Goal: Task Accomplishment & Management: Manage account settings

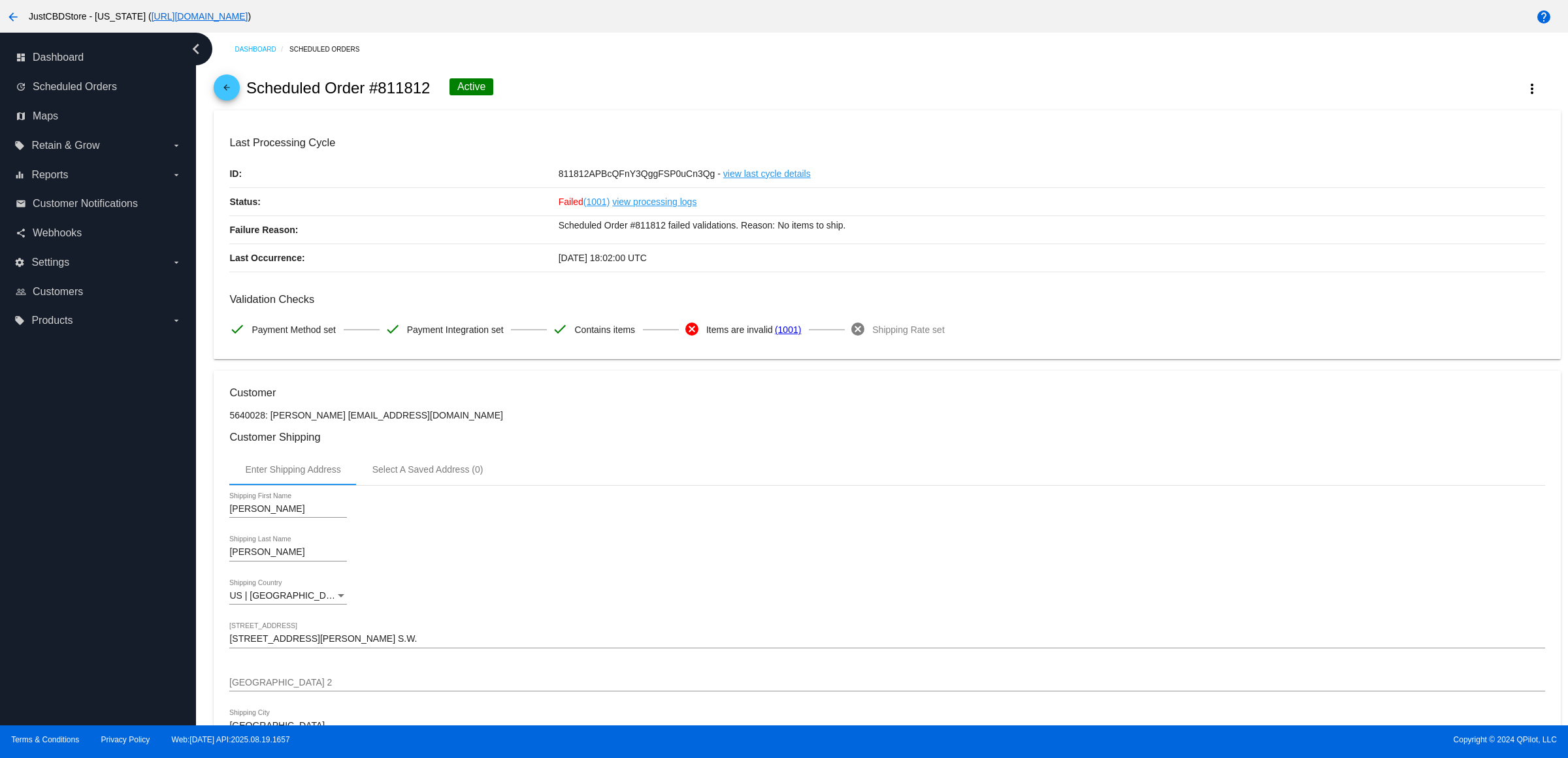
click at [221, 92] on link "arrow_back" at bounding box center [227, 87] width 27 height 27
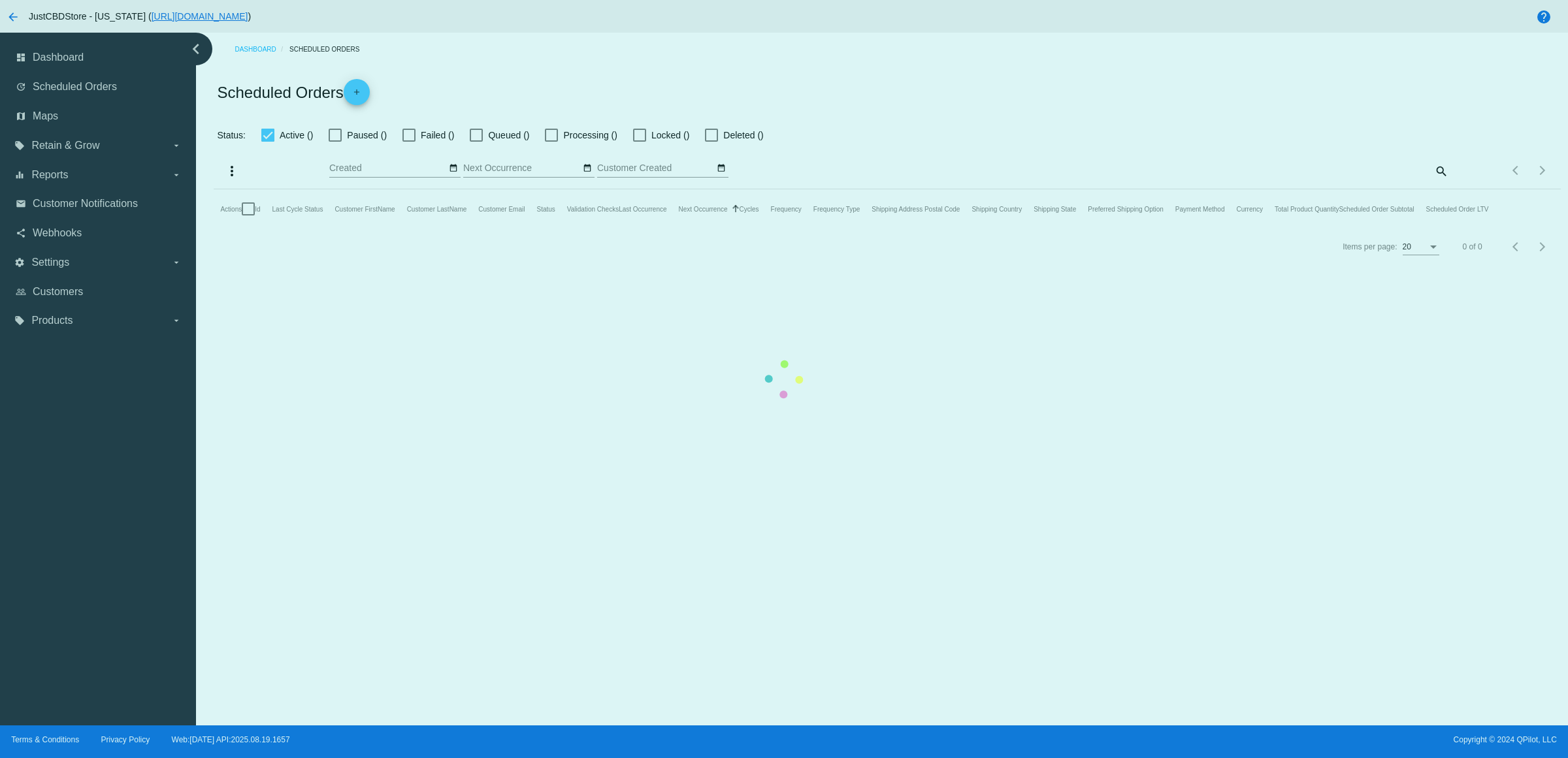
checkbox input "true"
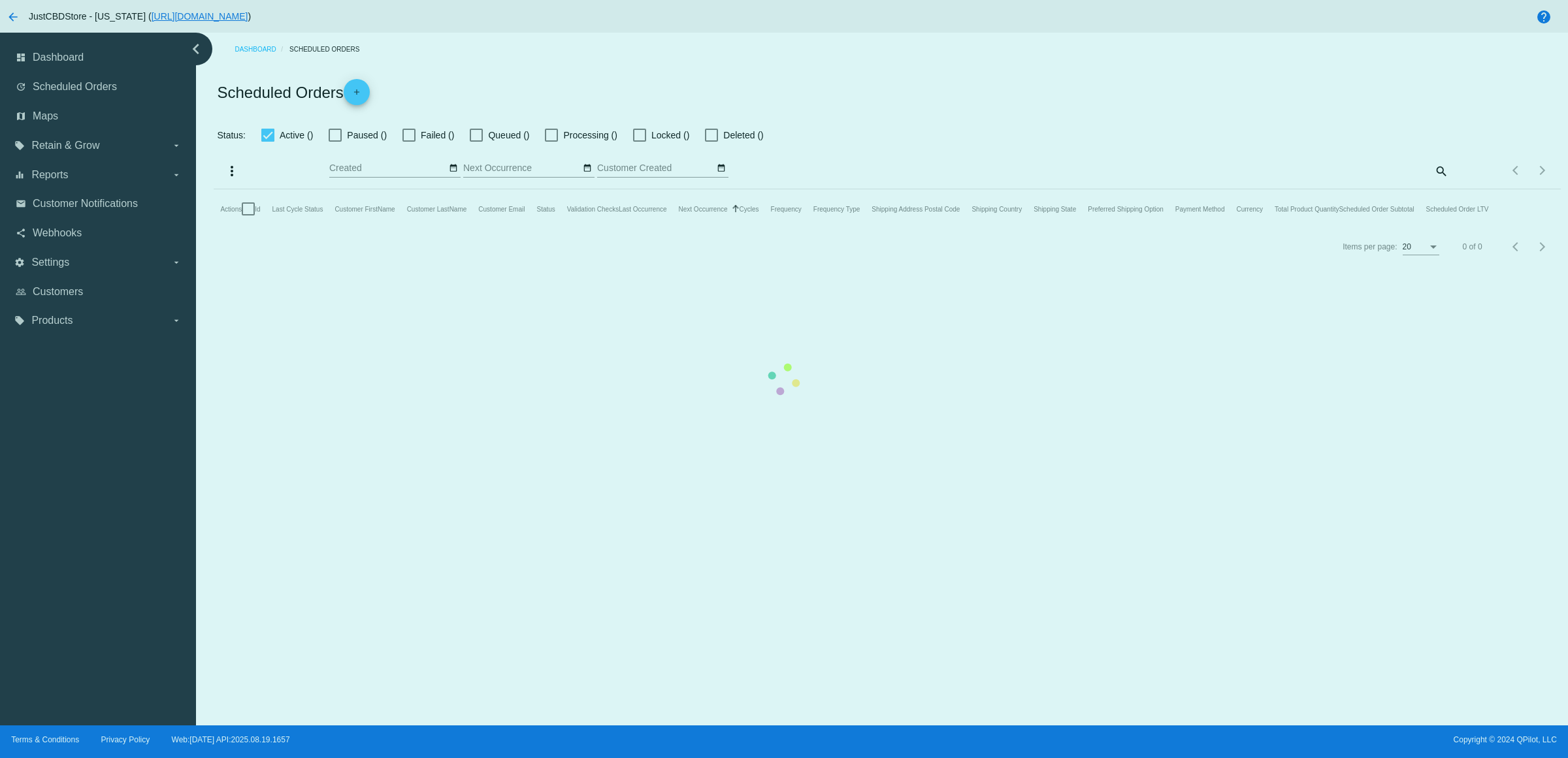
checkbox input "true"
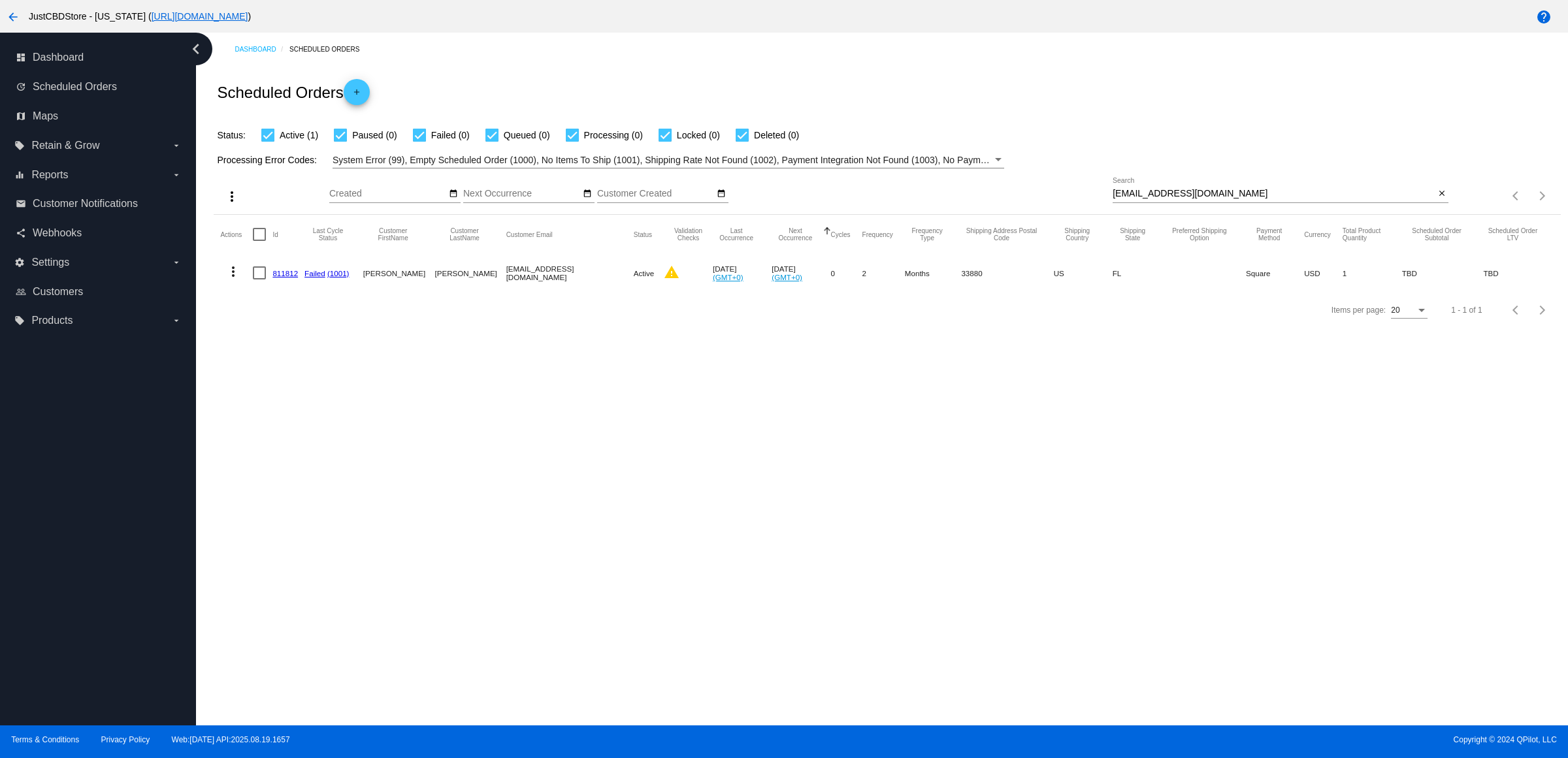
click at [1439, 199] on mat-icon "close" at bounding box center [1442, 193] width 9 height 10
click at [1439, 207] on mat-icon "search" at bounding box center [1441, 197] width 16 height 20
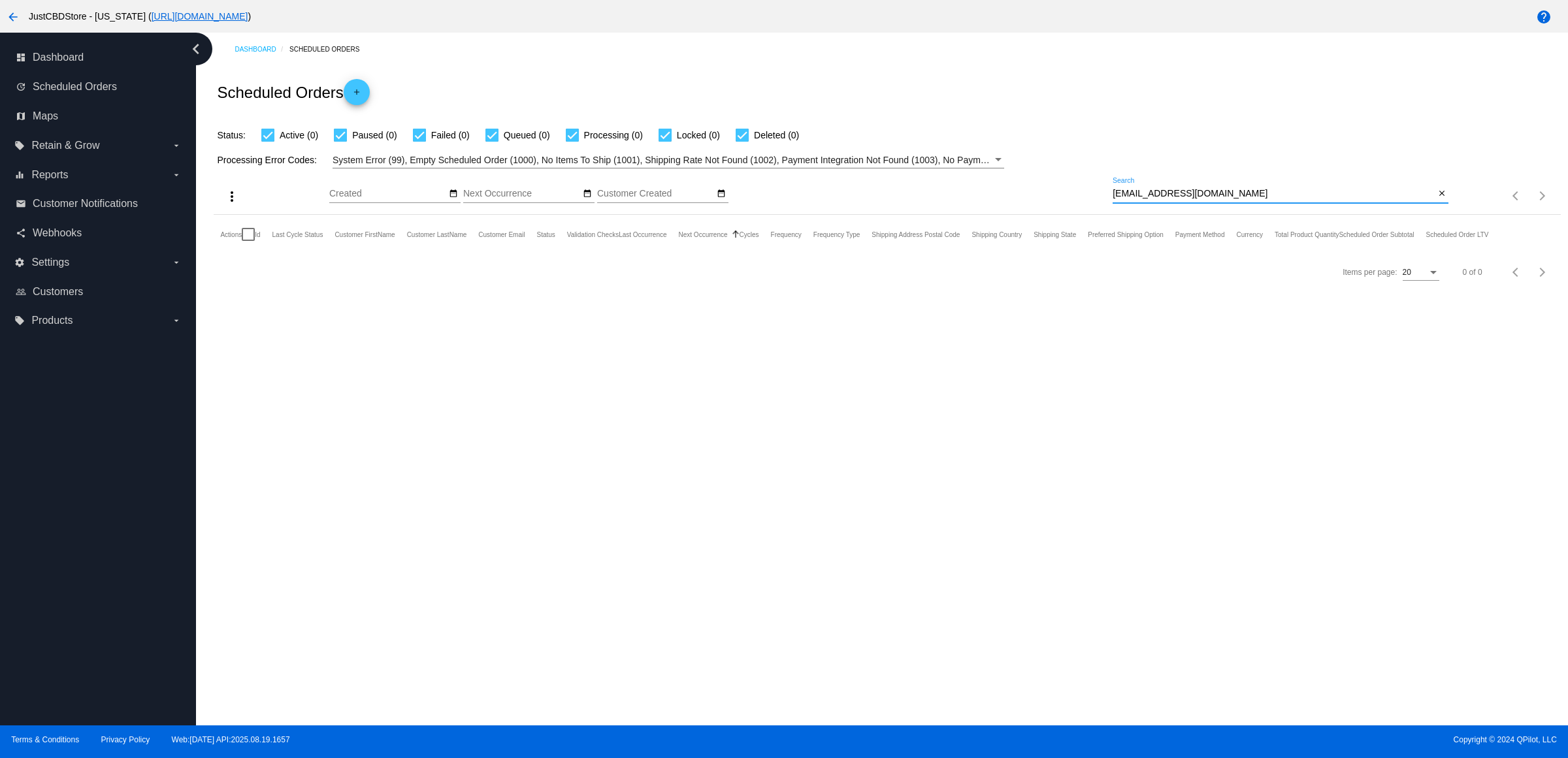
type input "[EMAIL_ADDRESS][DOMAIN_NAME]"
click at [12, 14] on mat-icon "arrow_back" at bounding box center [13, 17] width 16 height 16
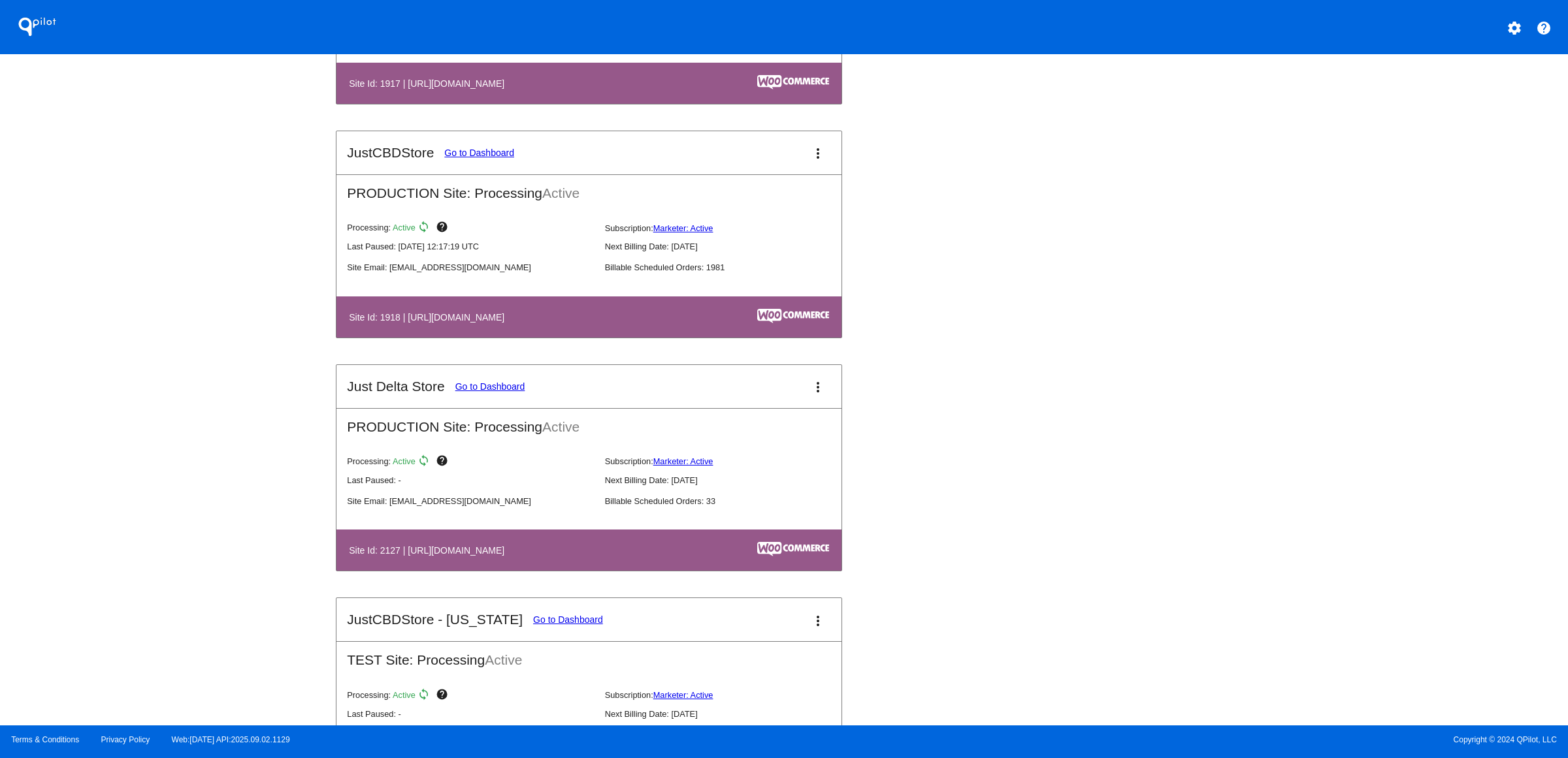
scroll to position [1551, 0]
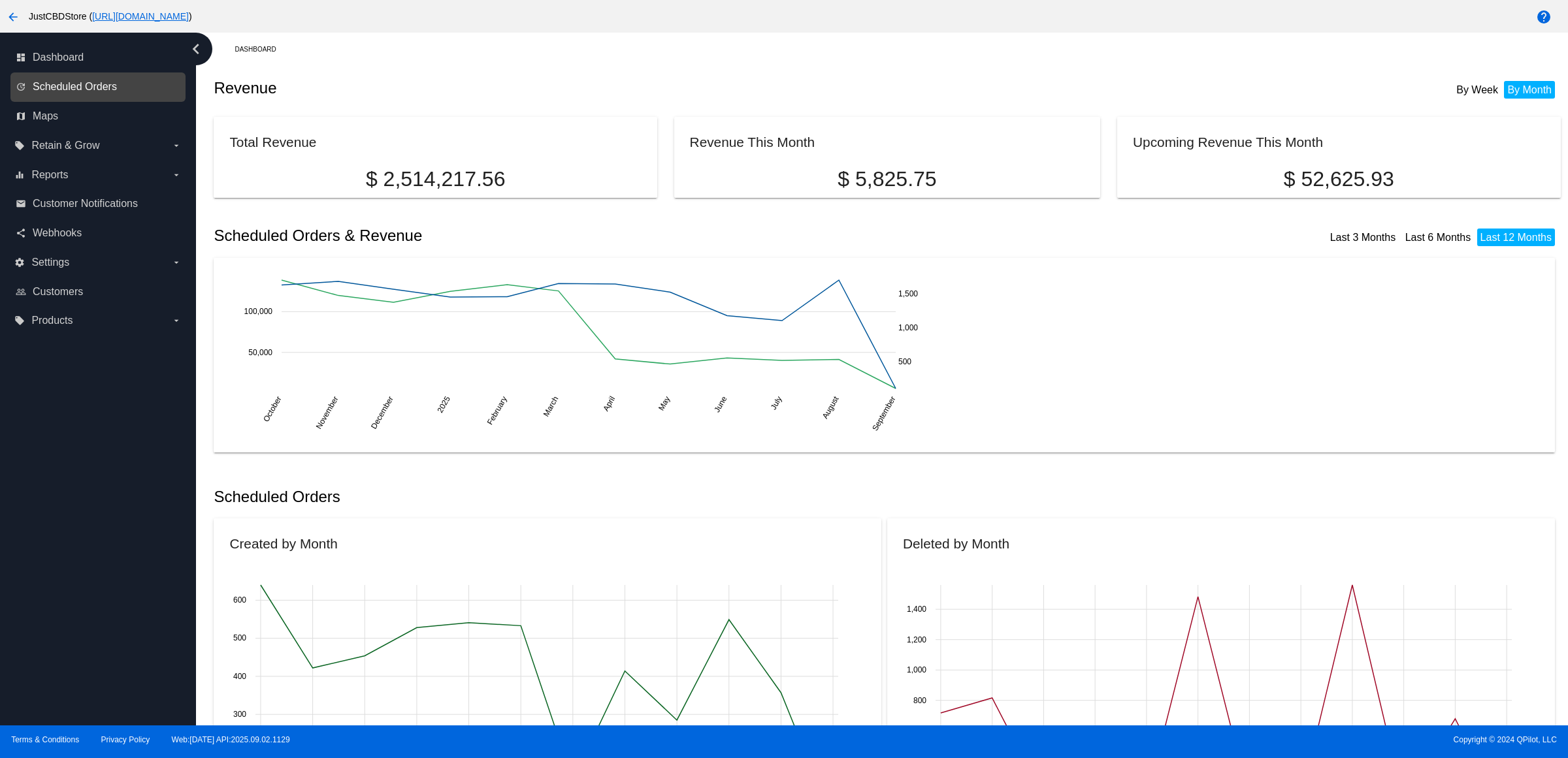
click at [112, 93] on span "Scheduled Orders" at bounding box center [75, 87] width 84 height 12
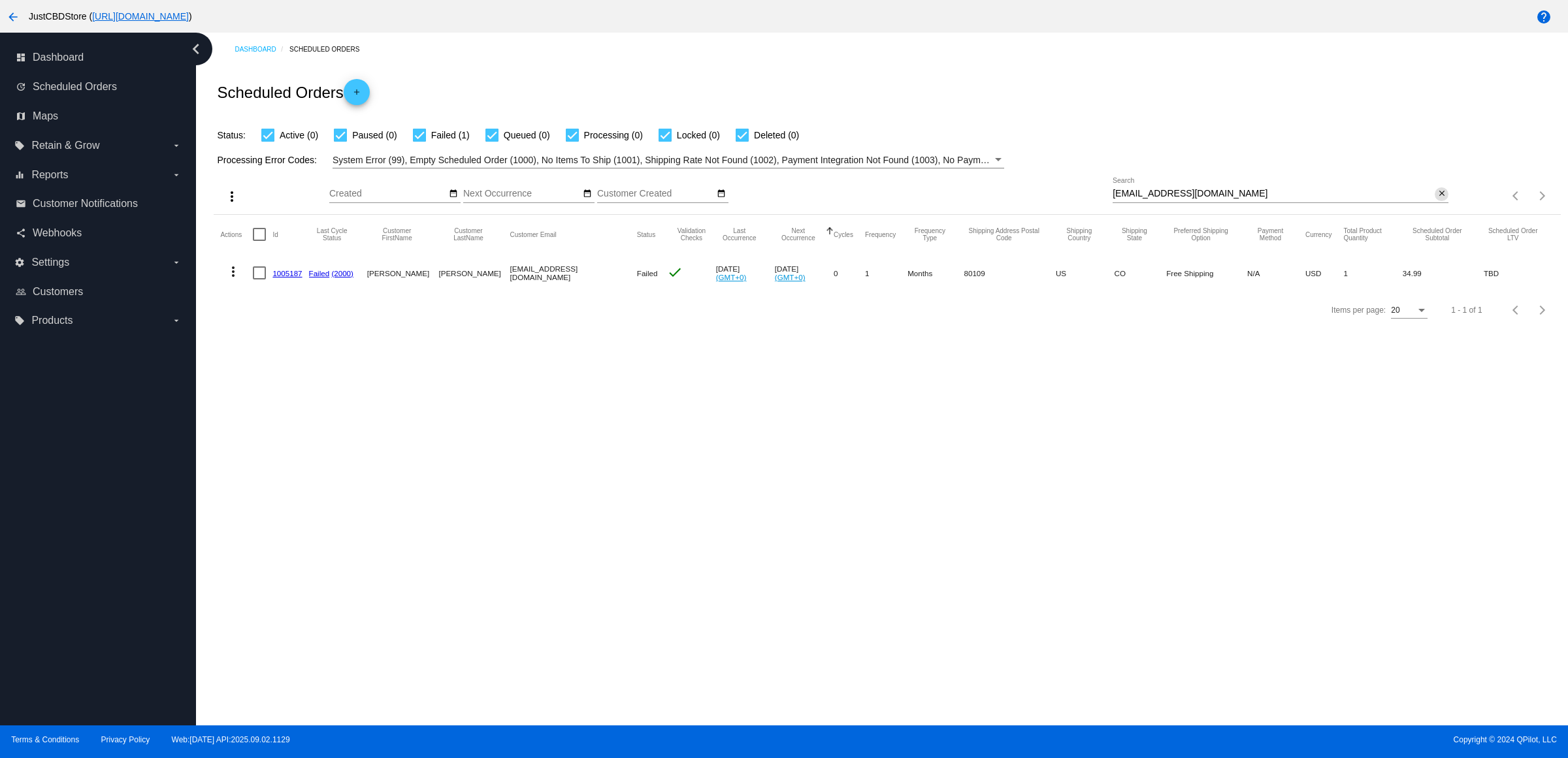
click at [1442, 199] on mat-icon "close" at bounding box center [1442, 193] width 9 height 10
click at [1442, 207] on mat-icon "search" at bounding box center [1441, 197] width 16 height 20
click at [1446, 199] on input "Search" at bounding box center [1280, 193] width 335 height 10
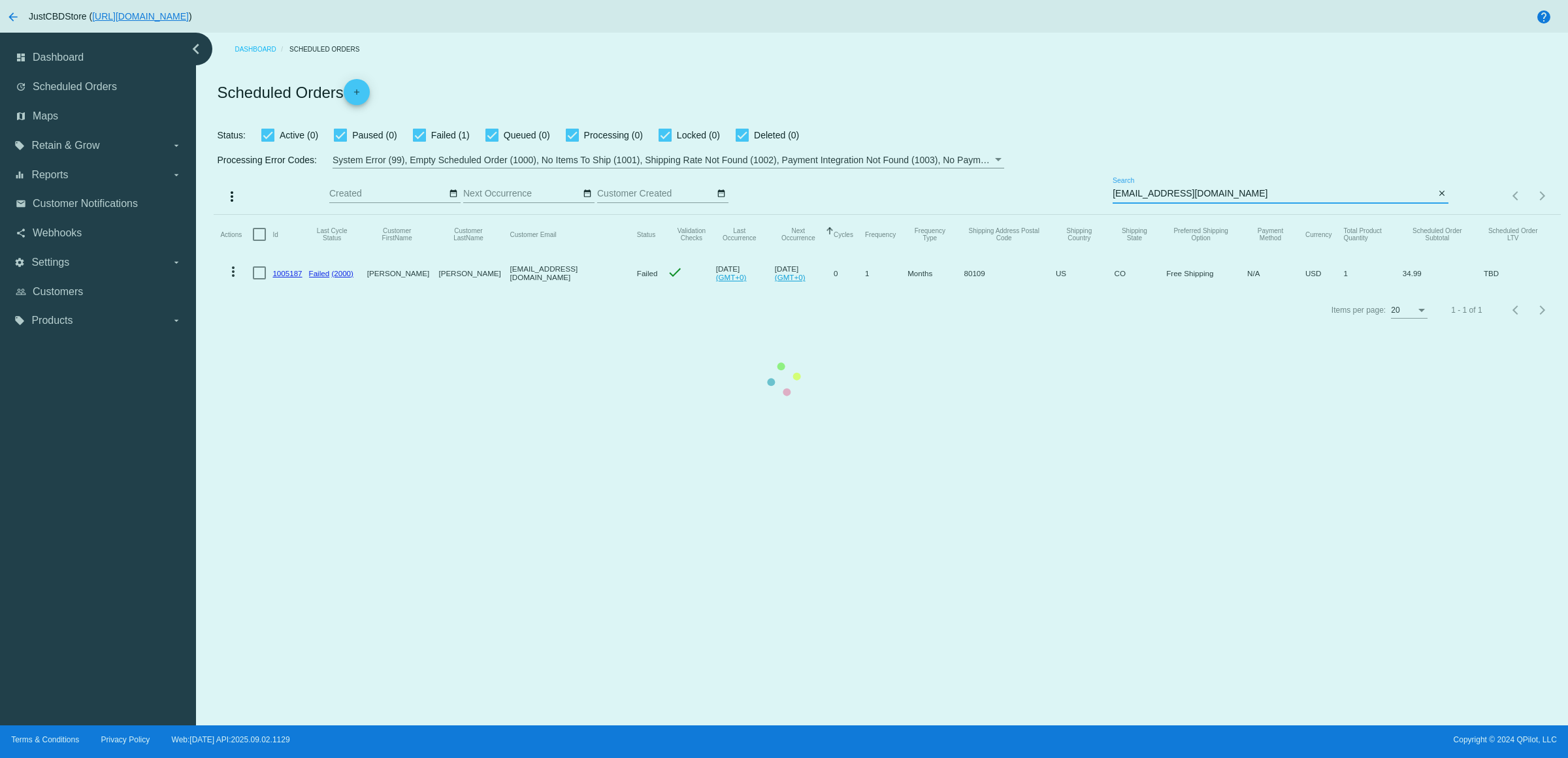
type input "[EMAIL_ADDRESS][DOMAIN_NAME]"
click at [291, 292] on mat-table "Actions Id Last Cycle Status Customer FirstName Customer LastName Customer Emai…" at bounding box center [887, 253] width 1346 height 77
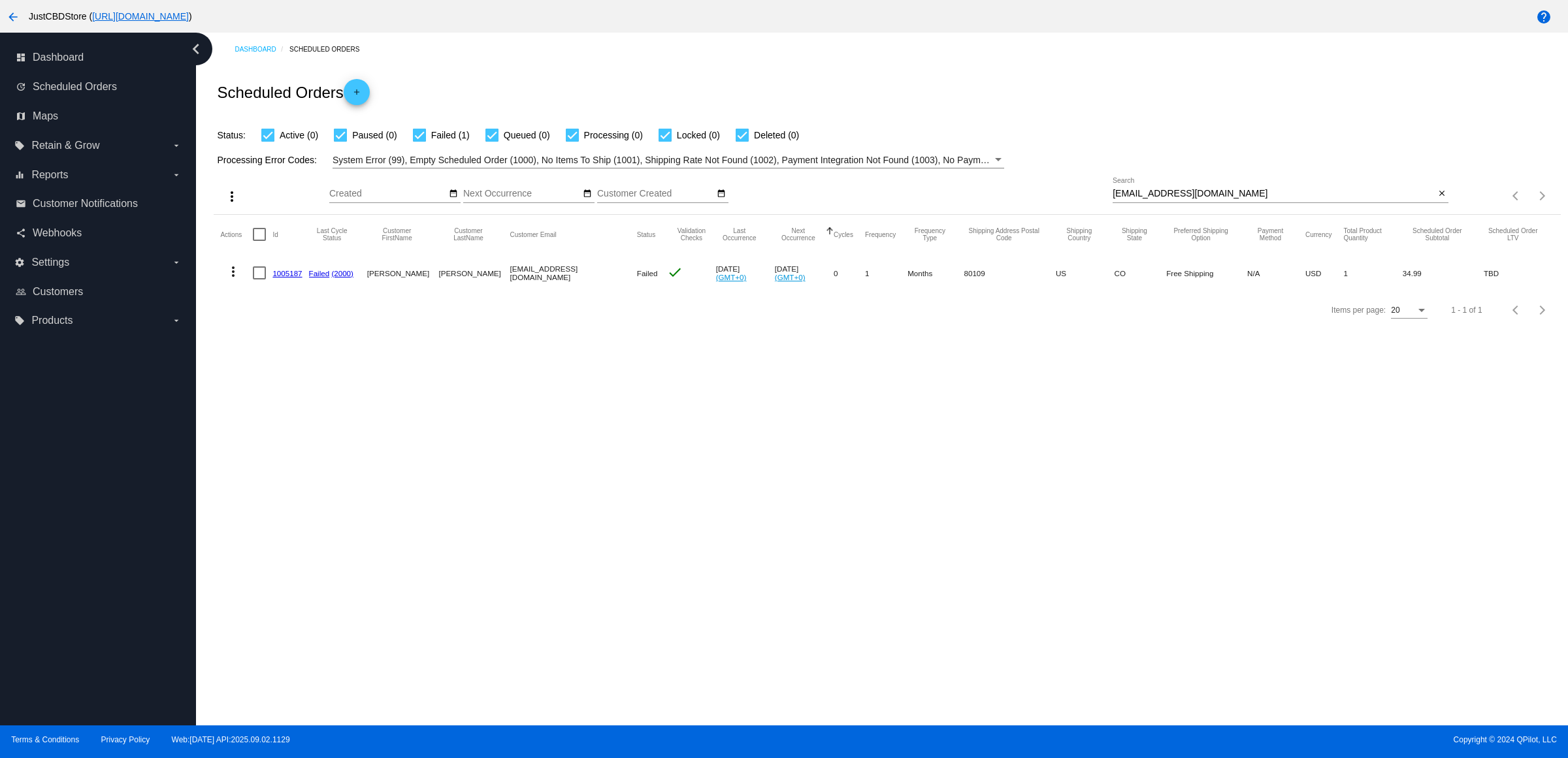
click at [293, 278] on link "1005187" at bounding box center [287, 273] width 30 height 9
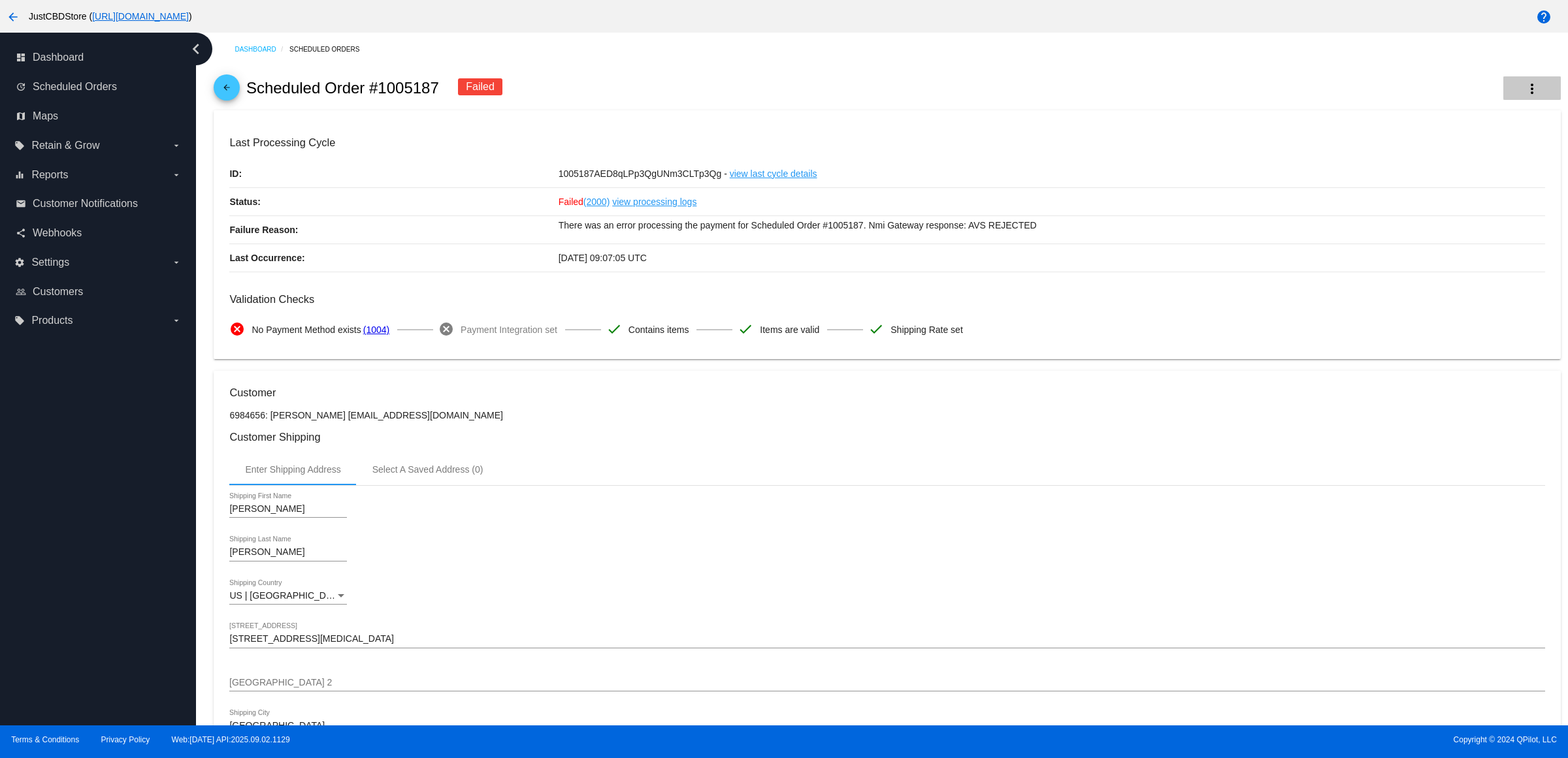
click at [1524, 92] on mat-icon "more_vert" at bounding box center [1532, 89] width 16 height 16
click at [1507, 105] on button "info View Event Logs" at bounding box center [1455, 102] width 183 height 31
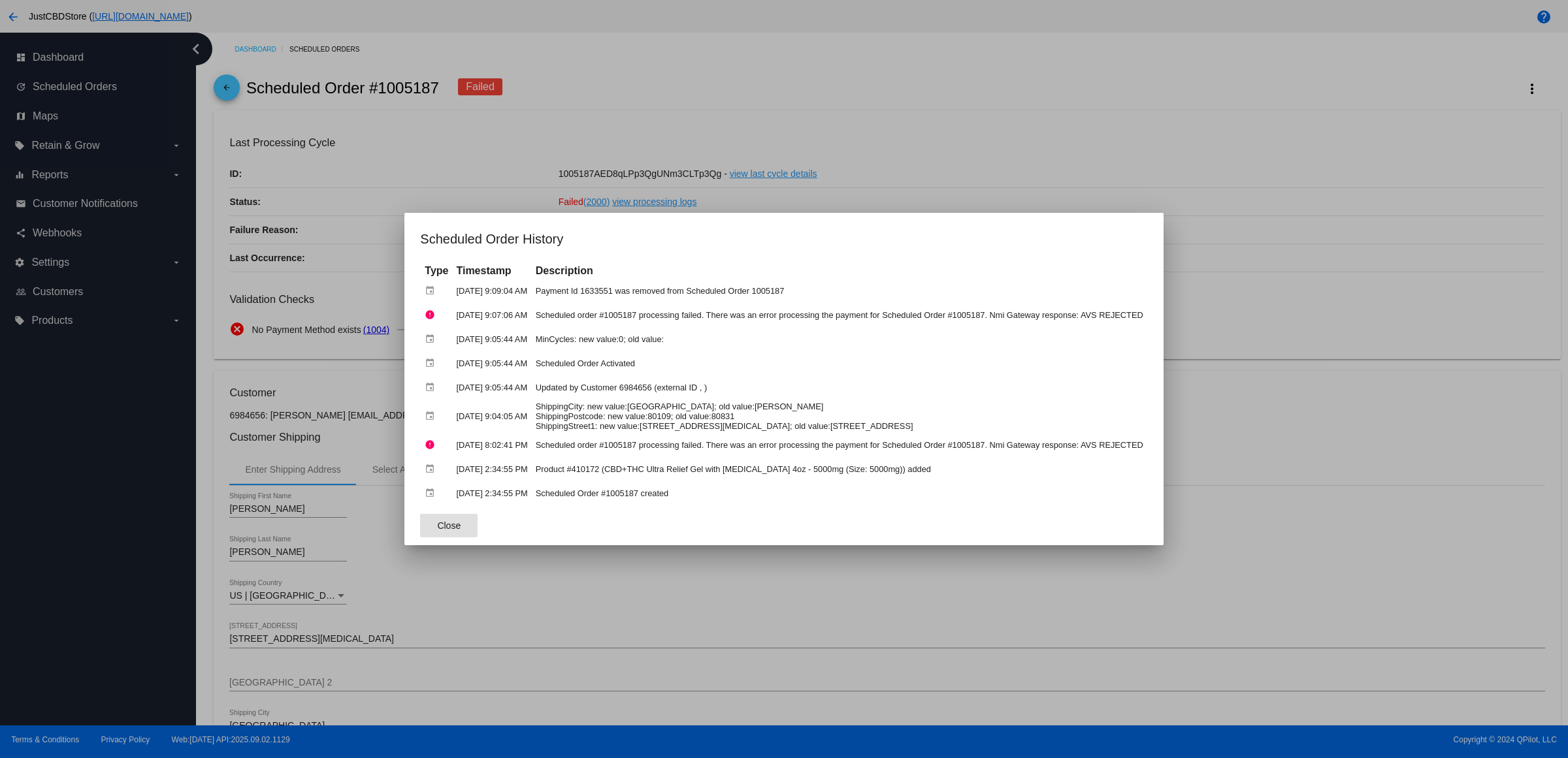
click at [1102, 110] on div at bounding box center [784, 379] width 1568 height 758
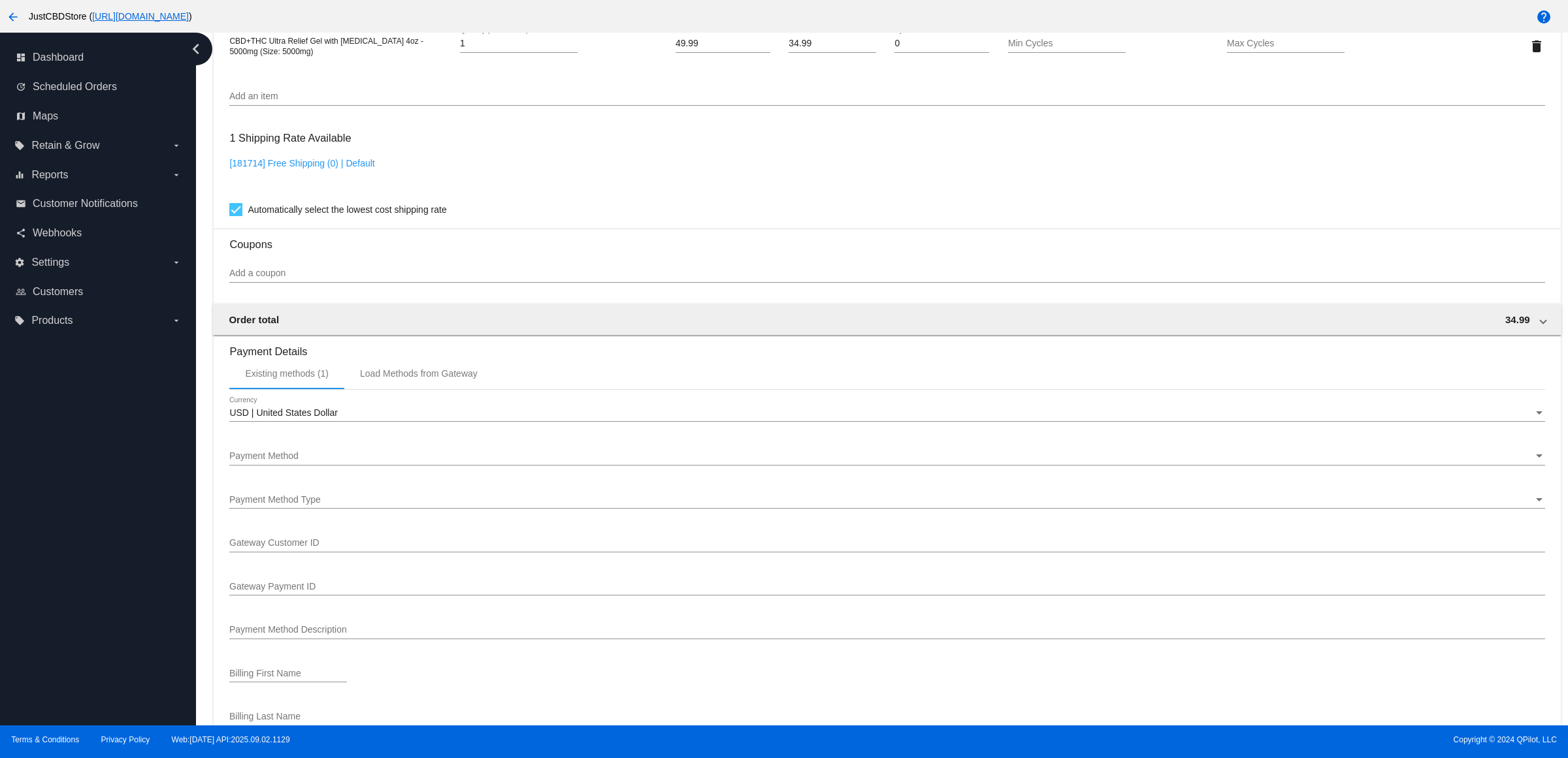
scroll to position [1000, 0]
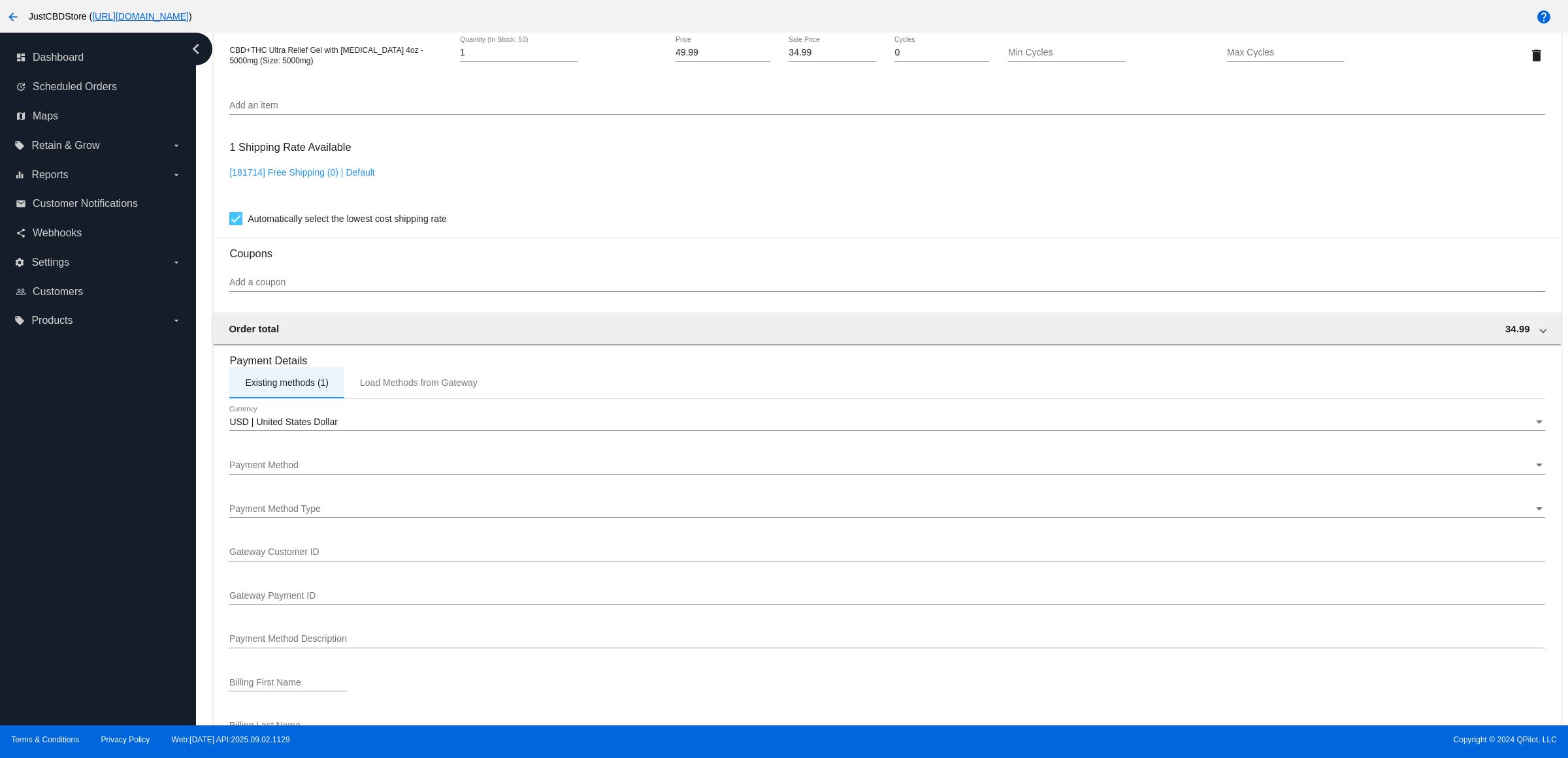
click at [316, 388] on div "Existing methods (1)" at bounding box center [286, 382] width 83 height 10
click at [445, 398] on div "Load Methods from Gateway" at bounding box center [418, 383] width 149 height 31
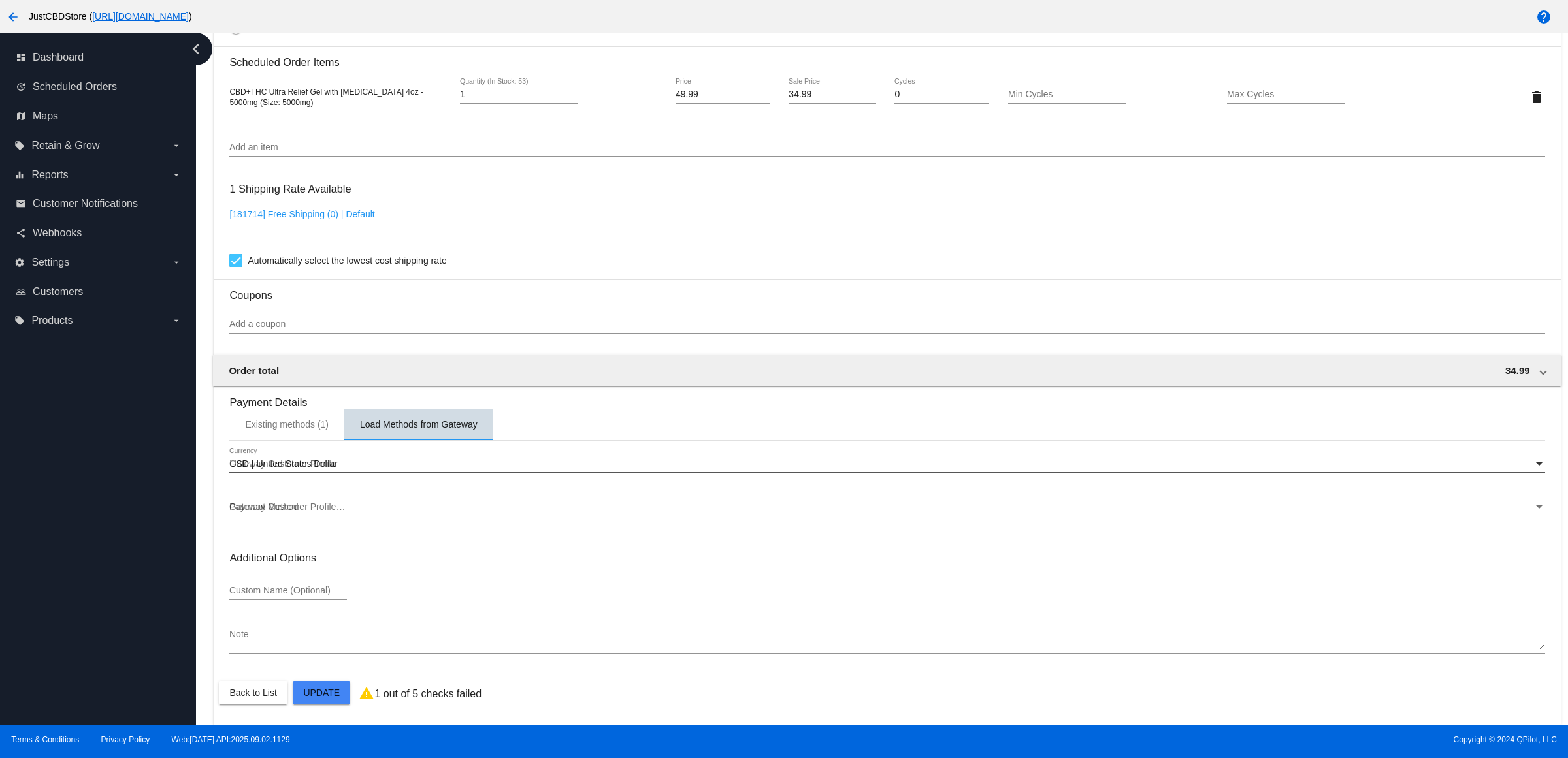
scroll to position [973, 0]
click at [296, 423] on div "Existing methods (1)" at bounding box center [286, 424] width 83 height 10
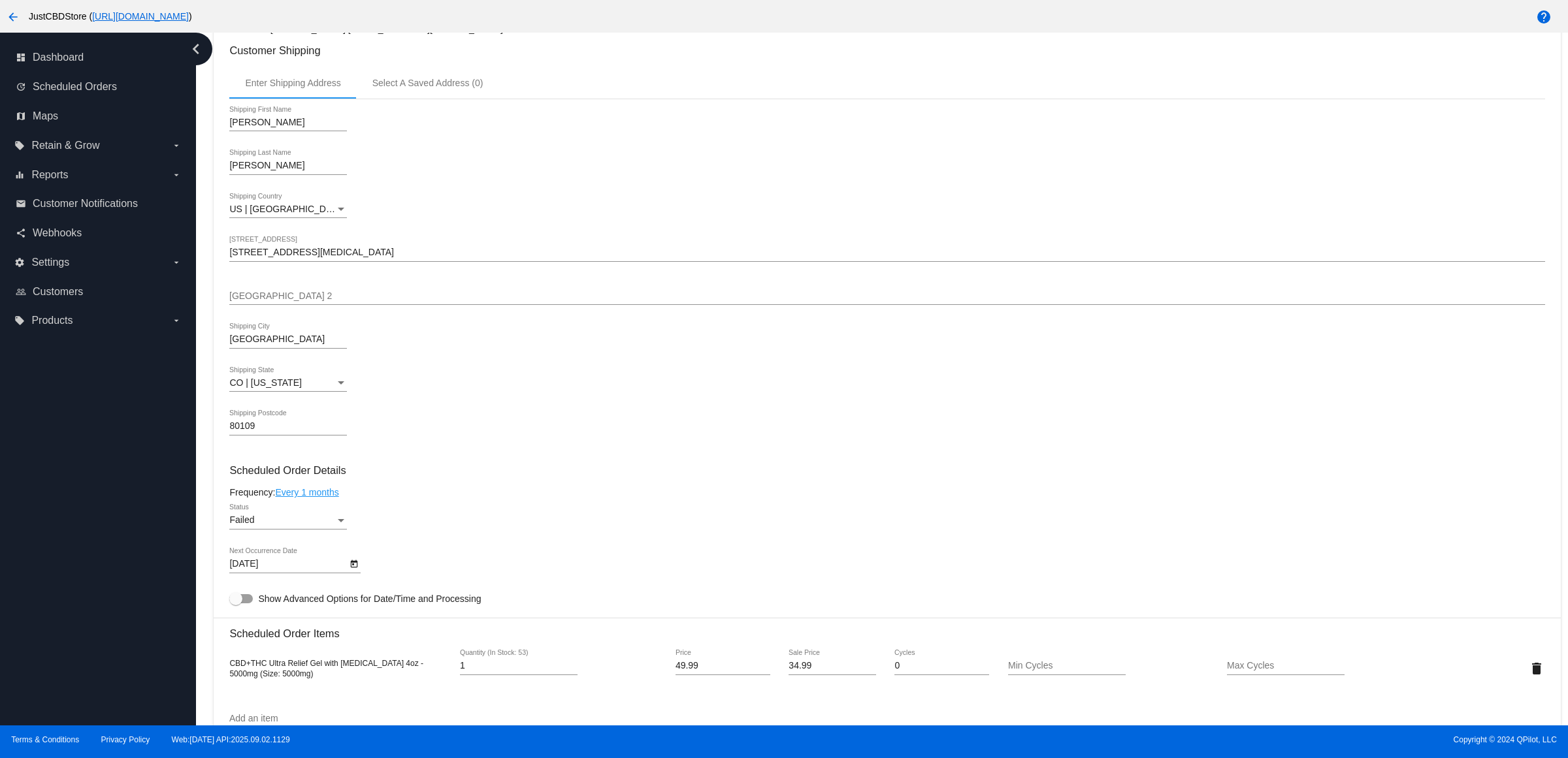
scroll to position [408, 0]
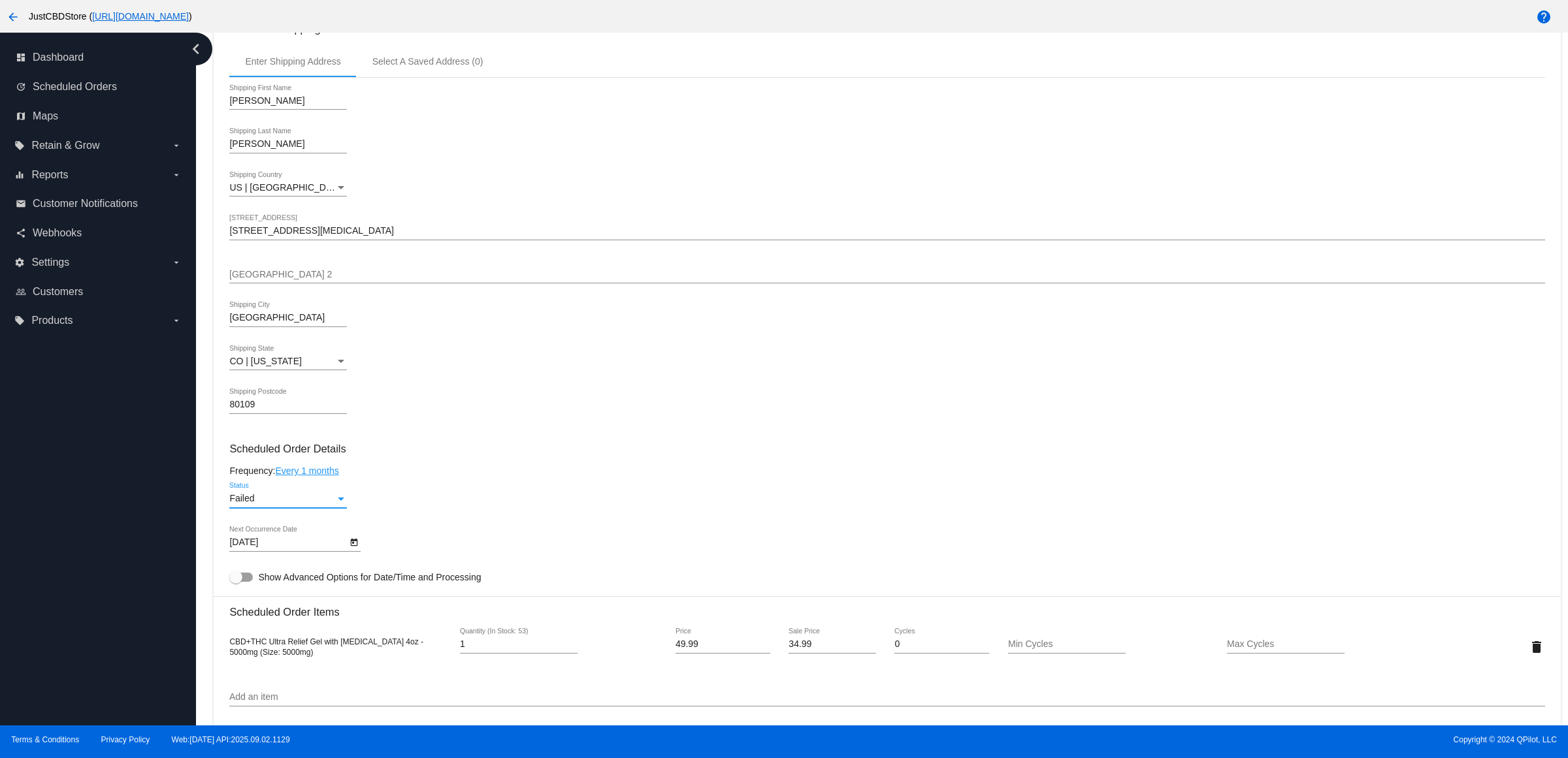
click at [342, 501] on div "Status" at bounding box center [341, 499] width 6 height 3
click at [325, 462] on span "Active" at bounding box center [293, 459] width 118 height 27
click at [667, 432] on div "[PERSON_NAME] Shipping First Name [PERSON_NAME] Shipping Last Name [GEOGRAPHIC_…" at bounding box center [887, 255] width 1315 height 354
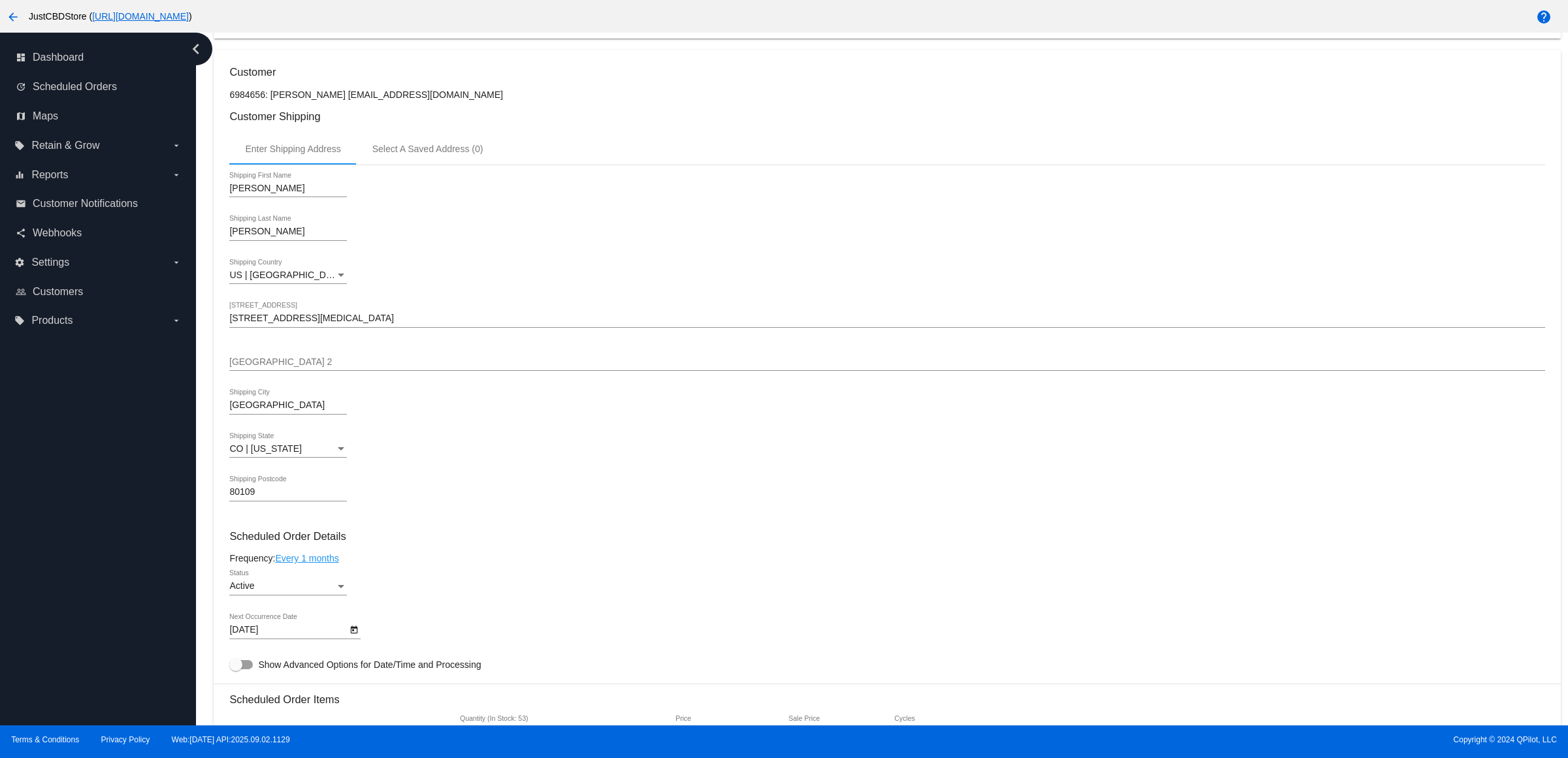
scroll to position [327, 0]
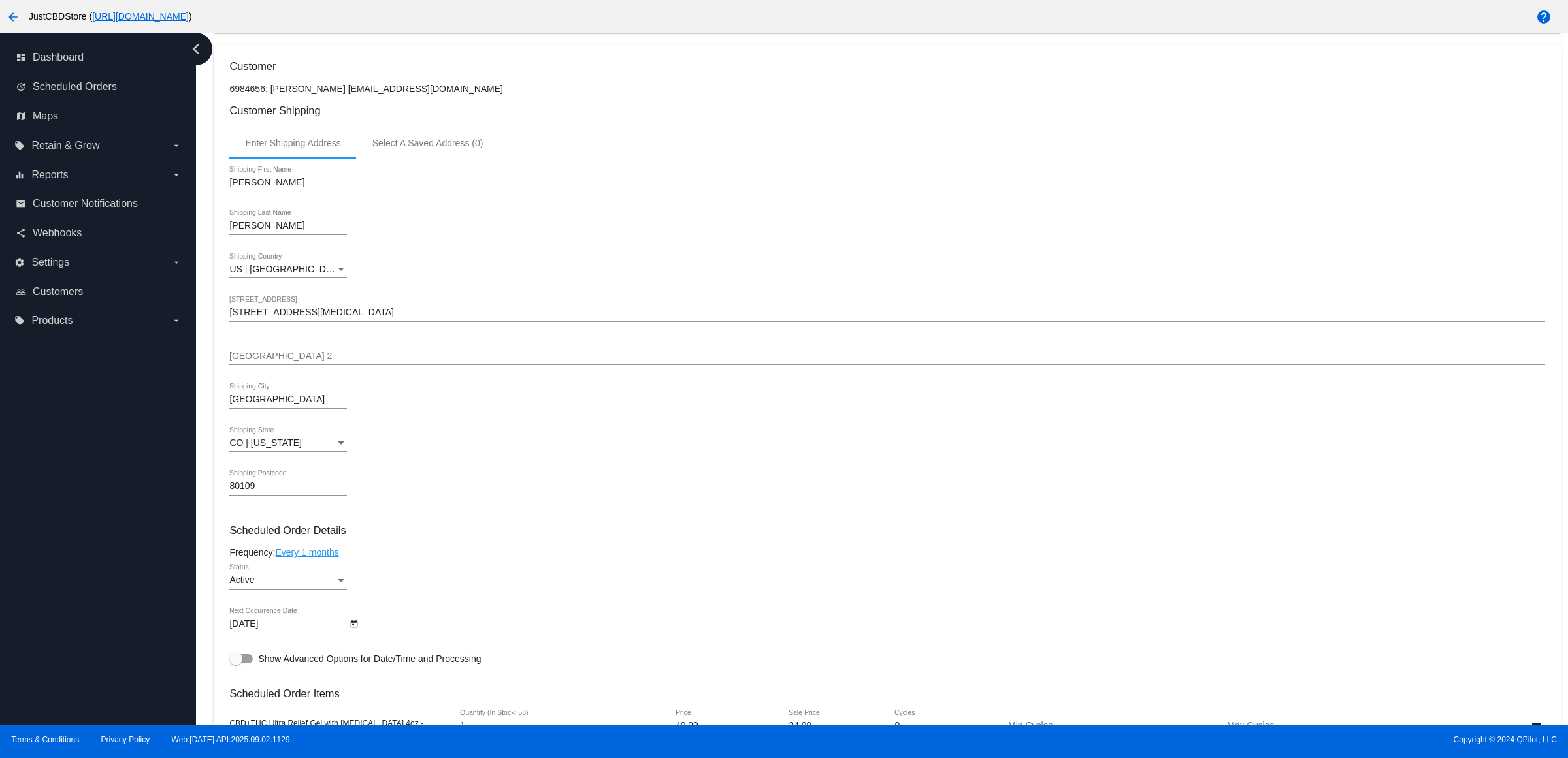
click at [252, 492] on input "80109" at bounding box center [288, 486] width 118 height 10
drag, startPoint x: 252, startPoint y: 501, endPoint x: 268, endPoint y: 503, distance: 16.1
click at [253, 492] on input "80109" at bounding box center [288, 486] width 118 height 10
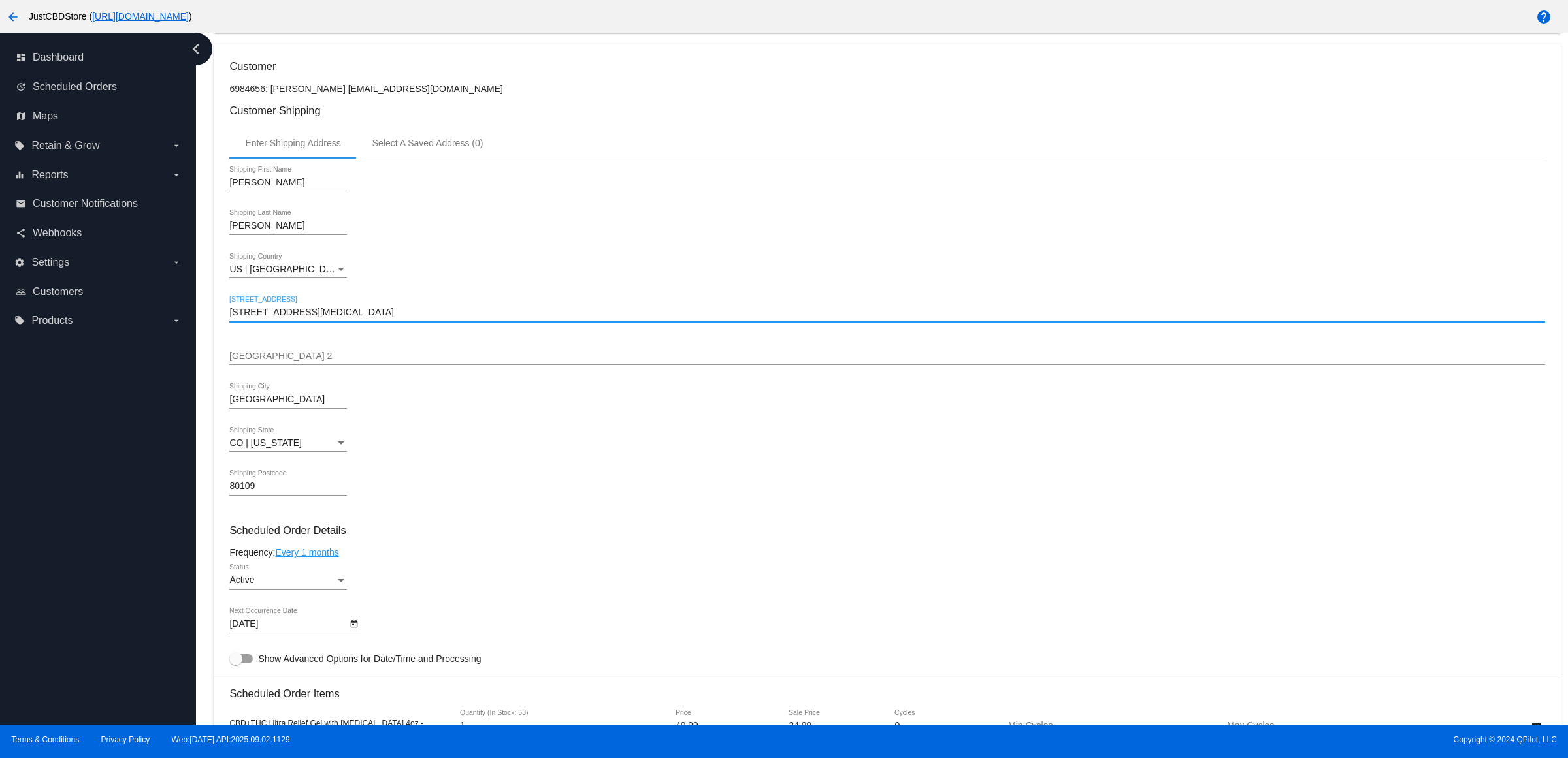
drag, startPoint x: 364, startPoint y: 328, endPoint x: 0, endPoint y: 340, distance: 364.2
click at [0, 340] on div "dashboard Dashboard update Scheduled Orders map Maps local_offer Retain & Grow …" at bounding box center [784, 379] width 1568 height 693
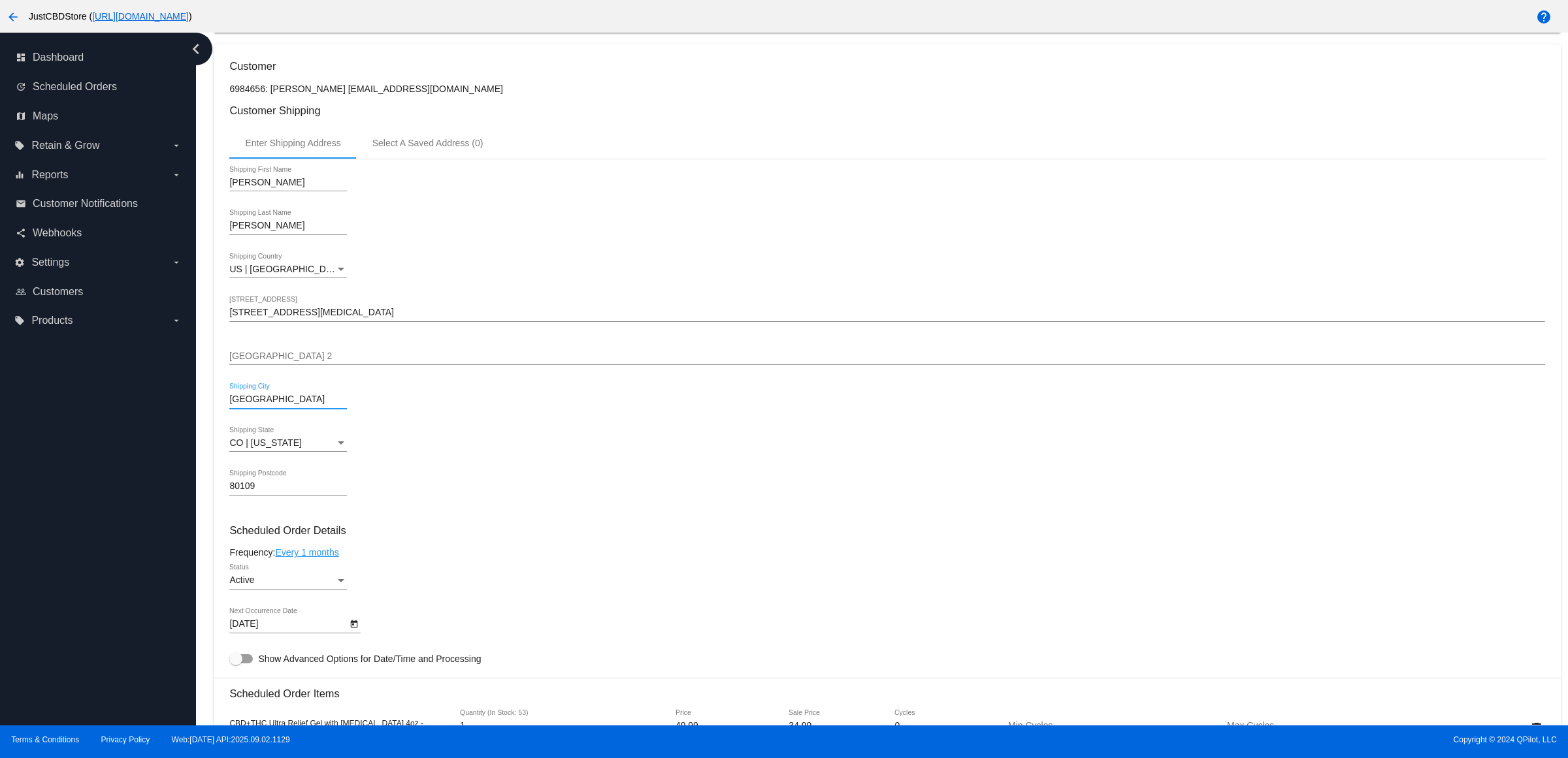
drag, startPoint x: 296, startPoint y: 415, endPoint x: 44, endPoint y: 412, distance: 252.0
click at [46, 412] on div "dashboard Dashboard update Scheduled Orders map Maps local_offer Retain & Grow …" at bounding box center [784, 379] width 1568 height 693
